Goal: Transaction & Acquisition: Purchase product/service

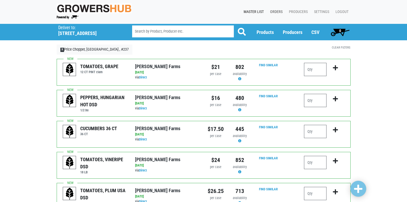
click at [281, 8] on link "Orders" at bounding box center [275, 12] width 19 height 10
click at [277, 12] on link "Orders" at bounding box center [275, 12] width 19 height 10
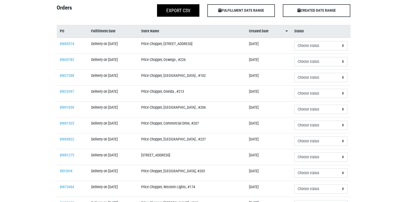
scroll to position [53, 0]
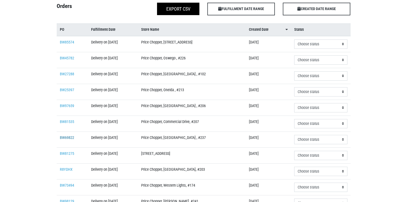
click at [66, 136] on link "BW69822" at bounding box center [67, 137] width 14 height 4
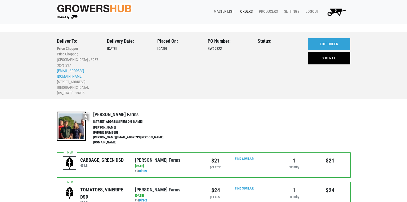
click at [225, 12] on link "Master List" at bounding box center [222, 12] width 26 height 10
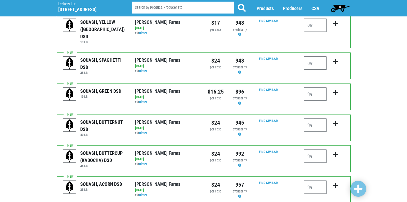
scroll to position [238, 0]
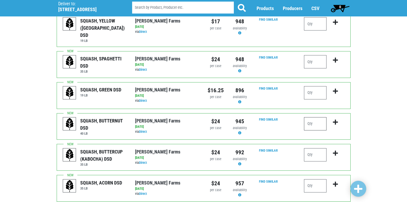
click at [309, 117] on input "number" at bounding box center [315, 123] width 22 height 13
type input "1"
click at [358, 191] on span at bounding box center [358, 189] width 8 height 10
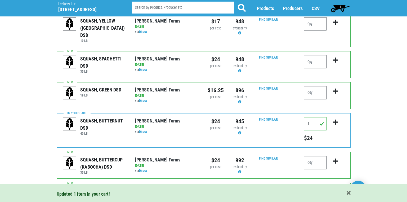
click at [339, 7] on span "1" at bounding box center [340, 7] width 2 height 4
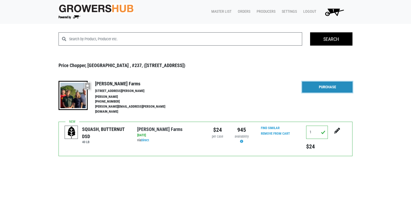
click at [315, 87] on link "Purchase" at bounding box center [327, 87] width 50 height 11
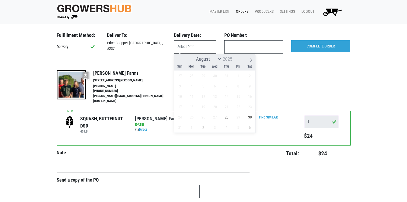
click at [189, 47] on input "text" at bounding box center [195, 46] width 42 height 13
click at [229, 117] on span "28" at bounding box center [226, 117] width 10 height 10
type input "2025-08-28"
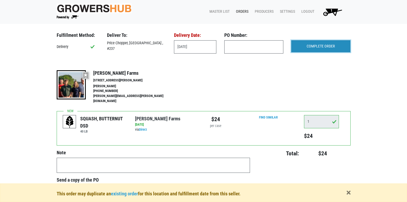
click at [310, 46] on input "COMPLETE ORDER" at bounding box center [320, 46] width 59 height 12
